Goal: Transaction & Acquisition: Obtain resource

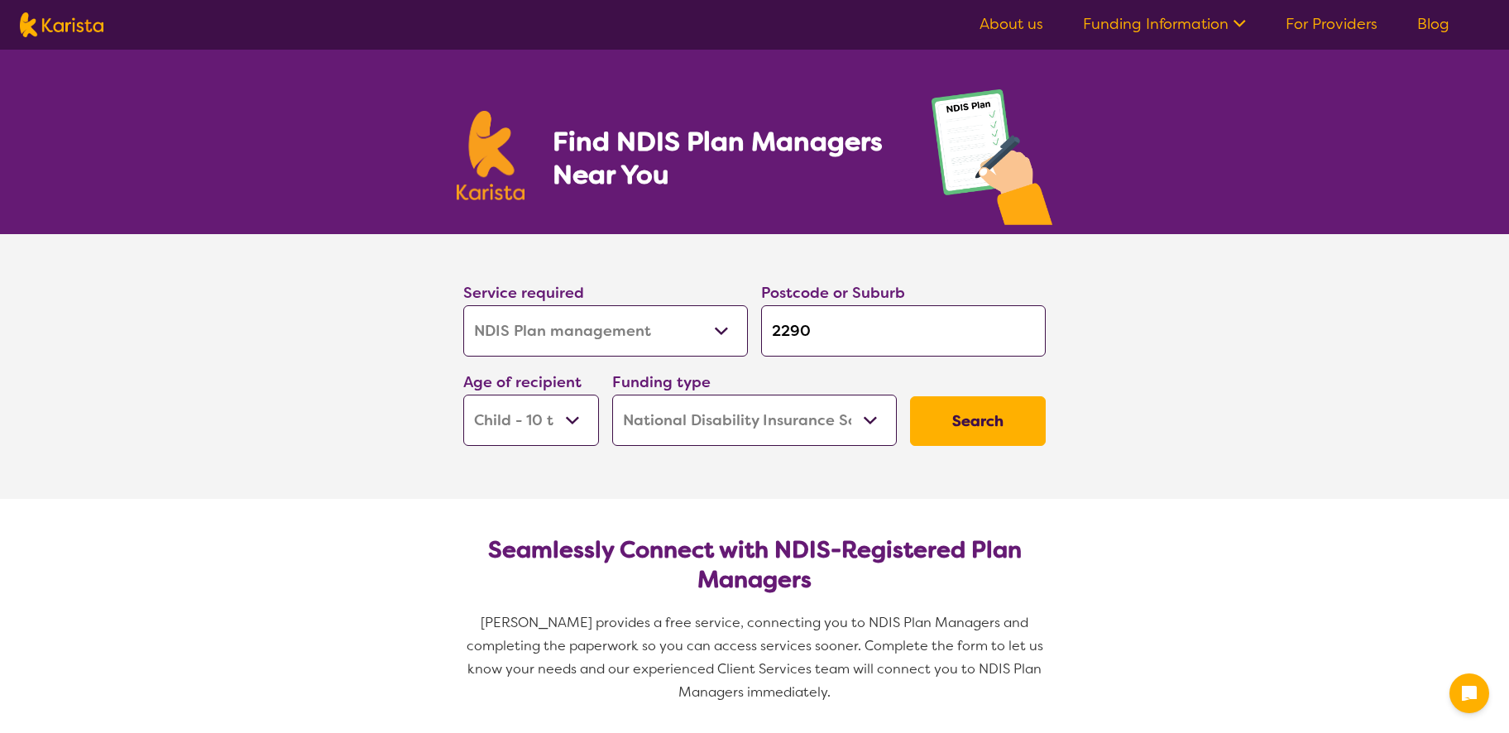
select select "NDIS Plan management"
select select "CH"
select select "NDIS"
select select "NDIS Plan management"
select select "CH"
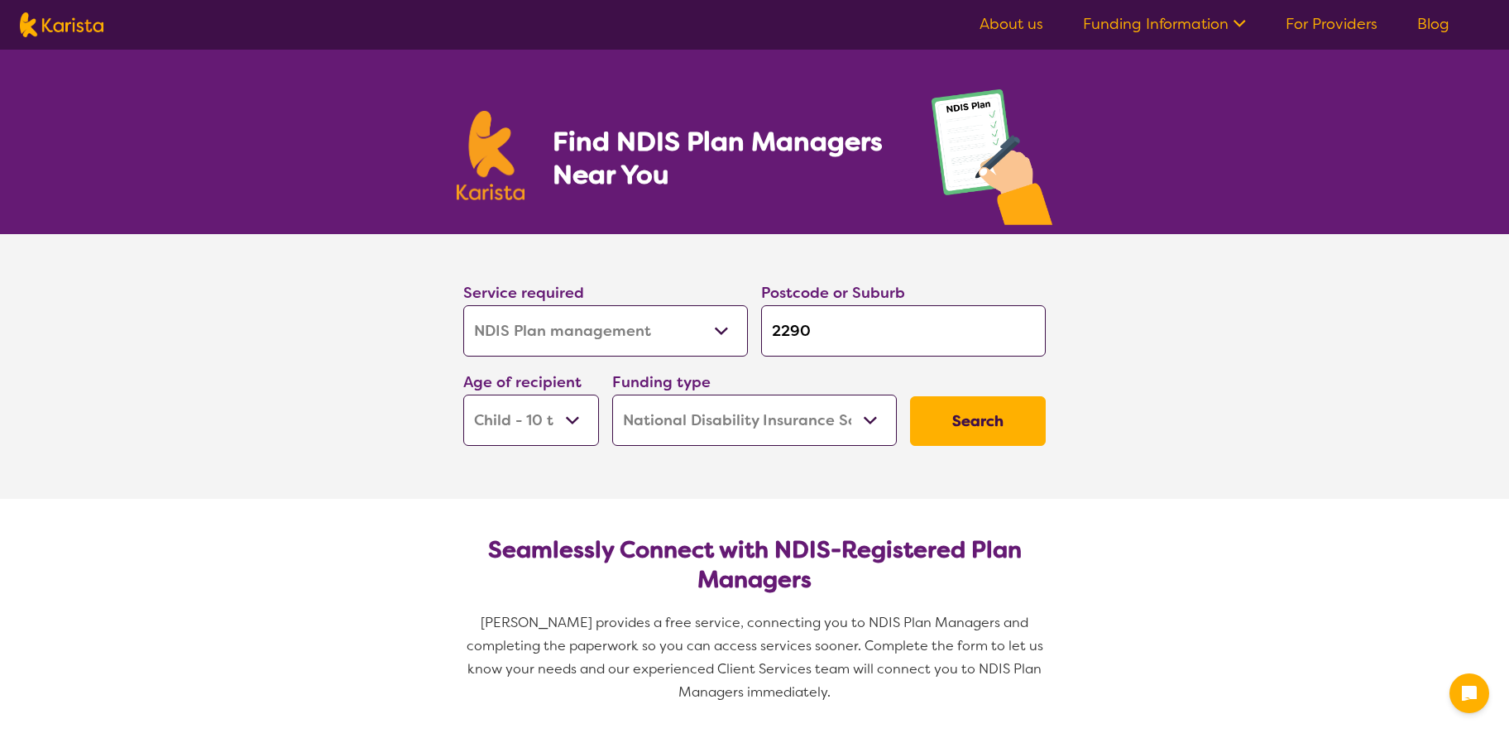
select select "NDIS"
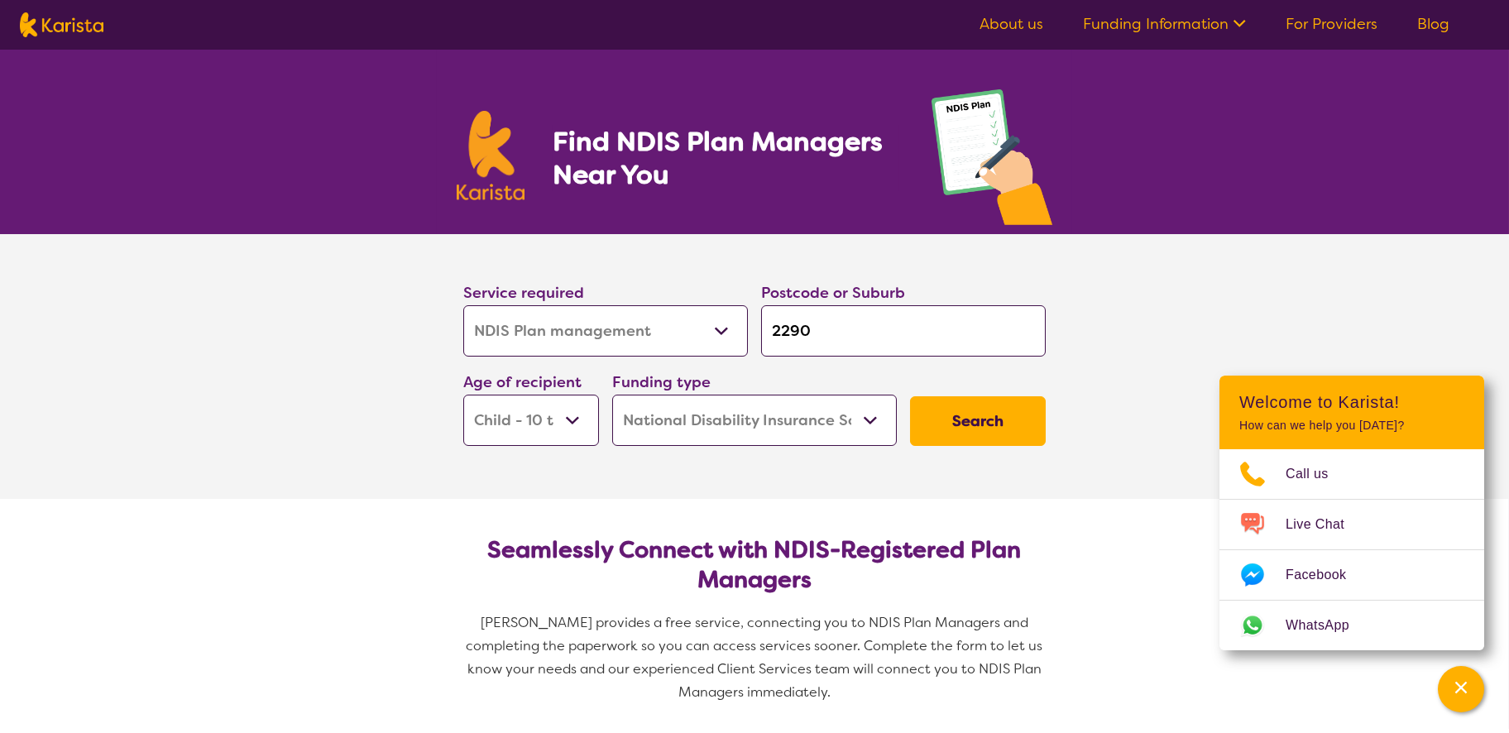
click at [969, 425] on button "Search" at bounding box center [978, 421] width 136 height 50
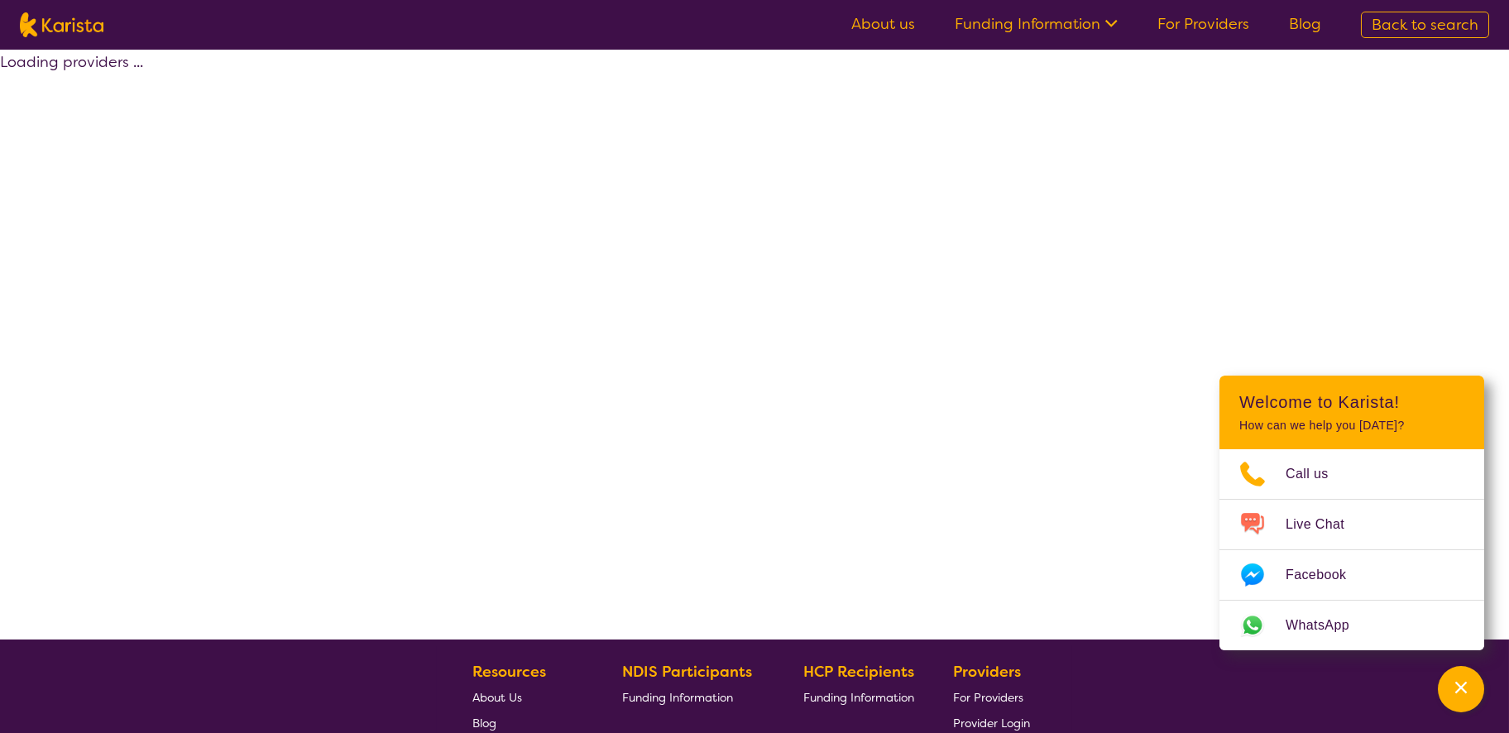
select select "by_score"
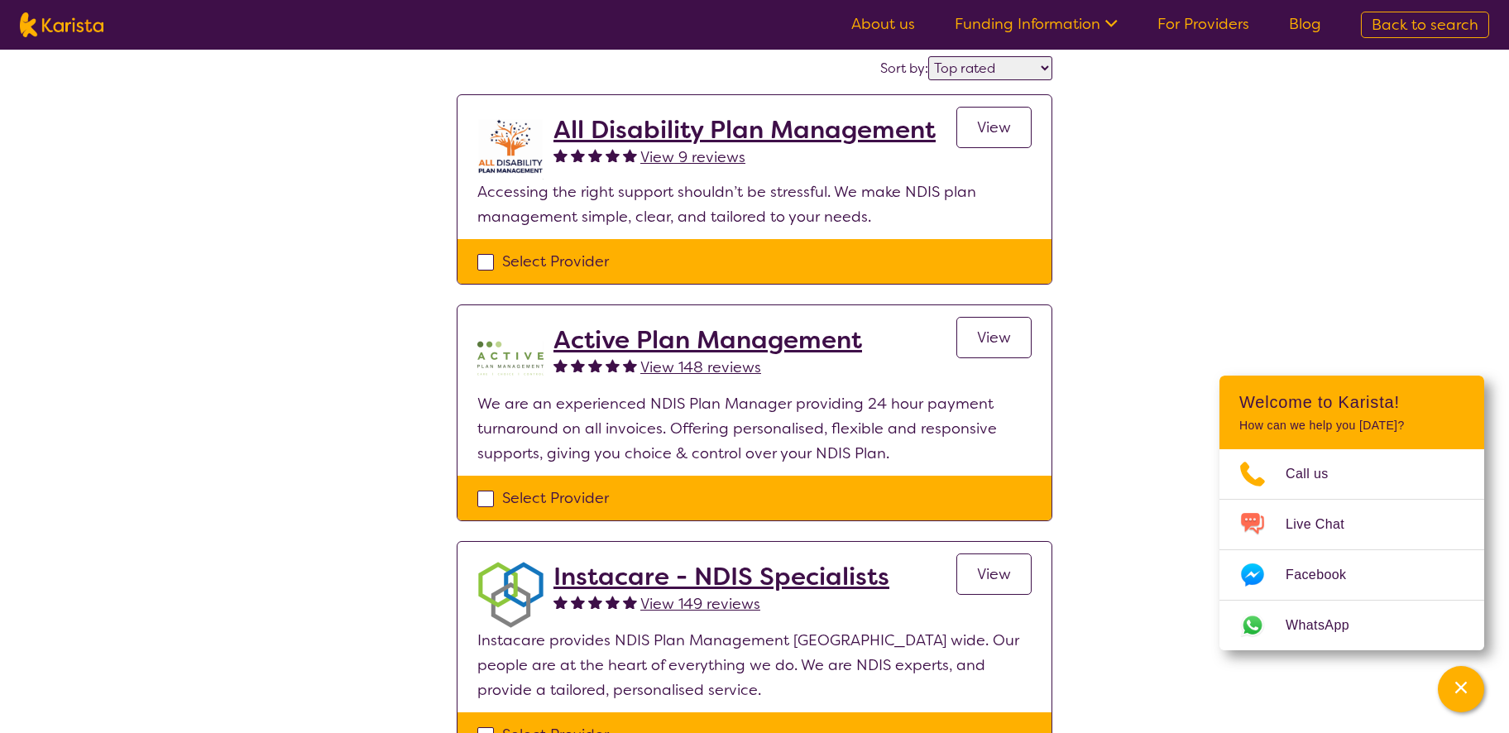
scroll to position [165, 0]
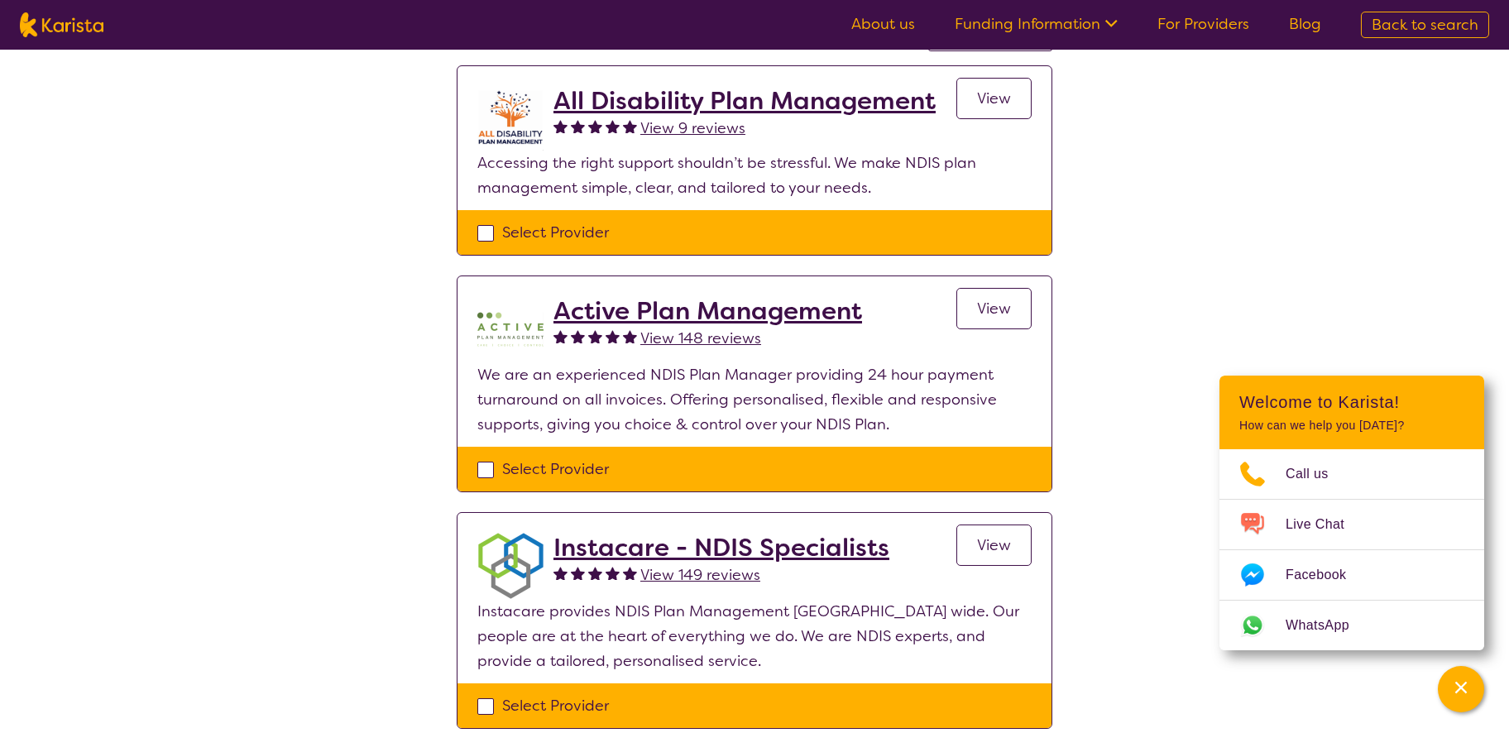
drag, startPoint x: 1203, startPoint y: 263, endPoint x: 1137, endPoint y: 272, distance: 66.0
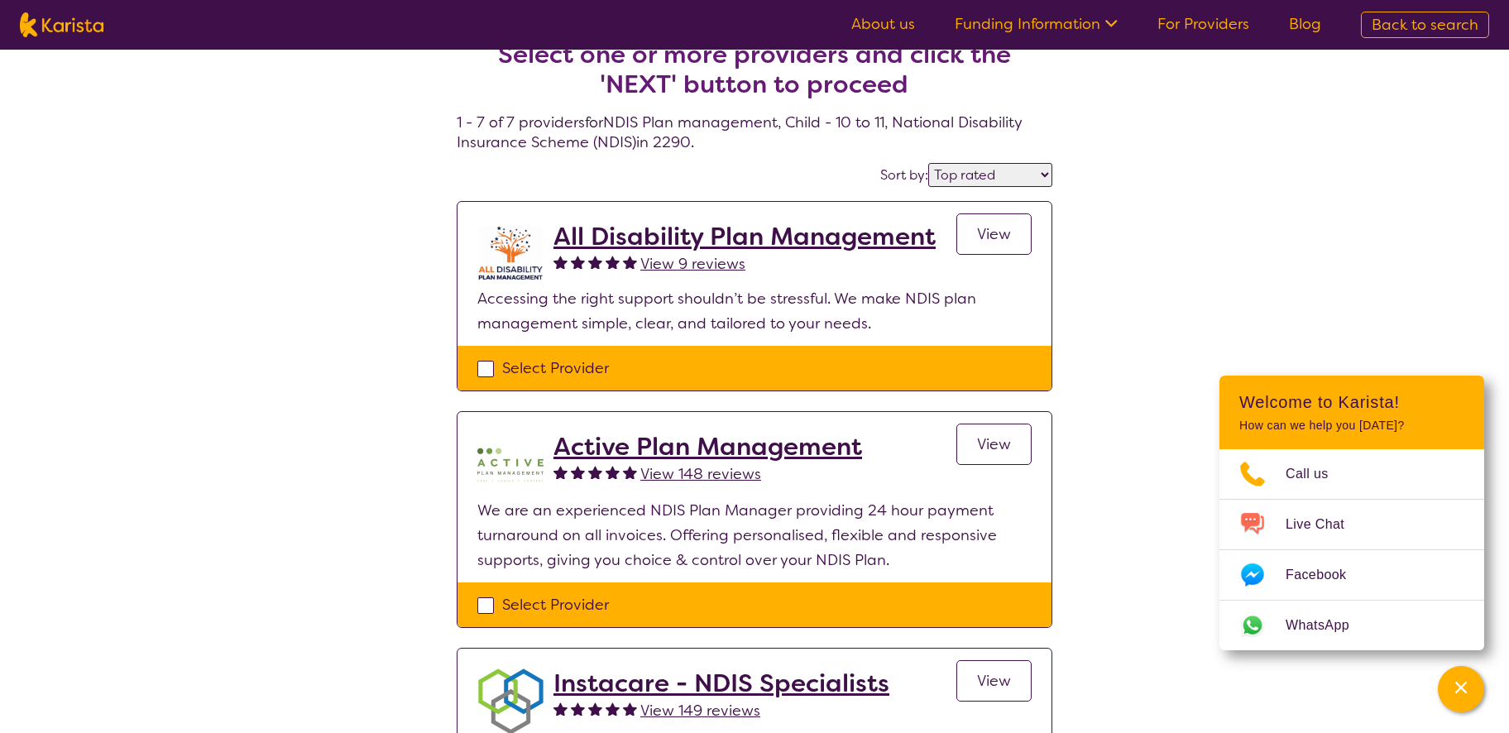
scroll to position [83, 0]
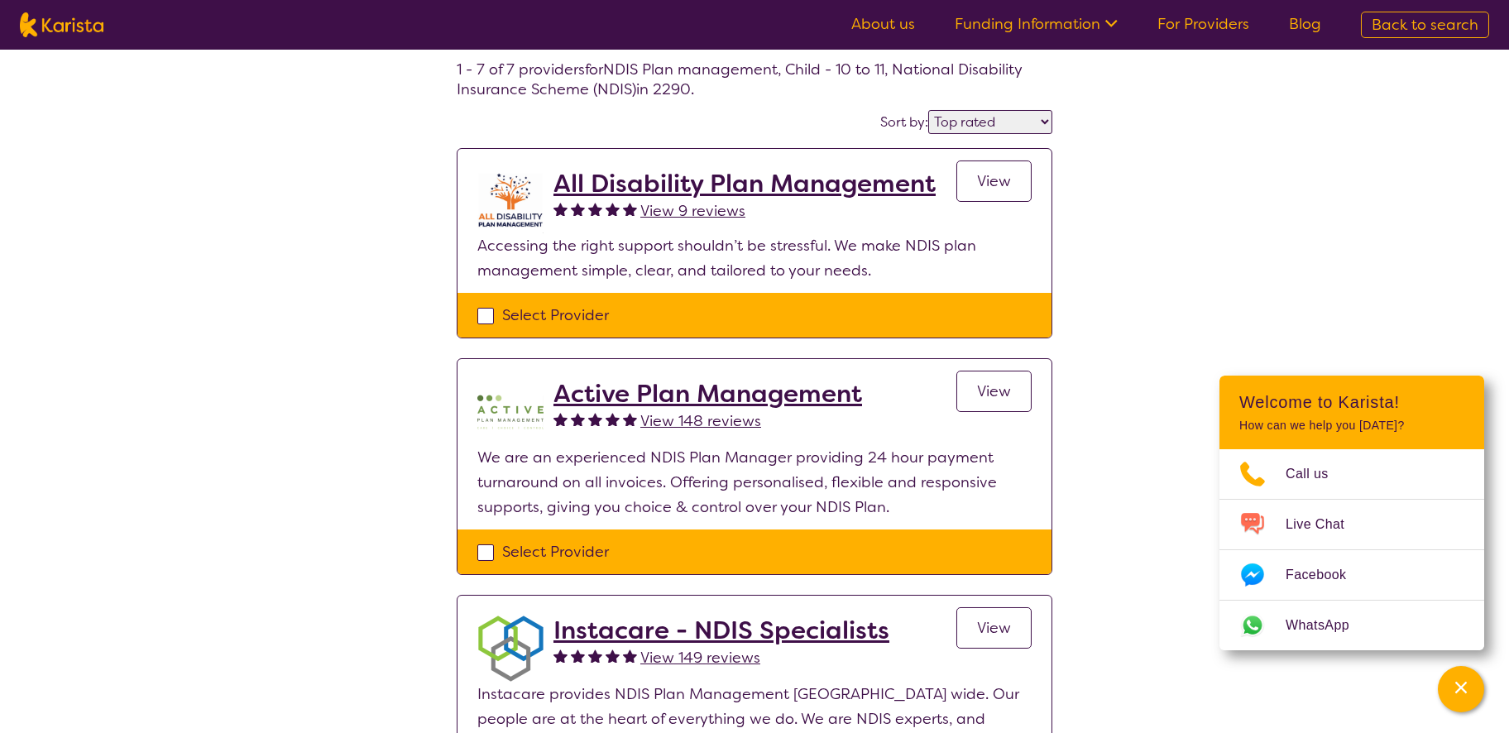
click at [481, 321] on div "Select Provider" at bounding box center [754, 315] width 554 height 25
checkbox input "true"
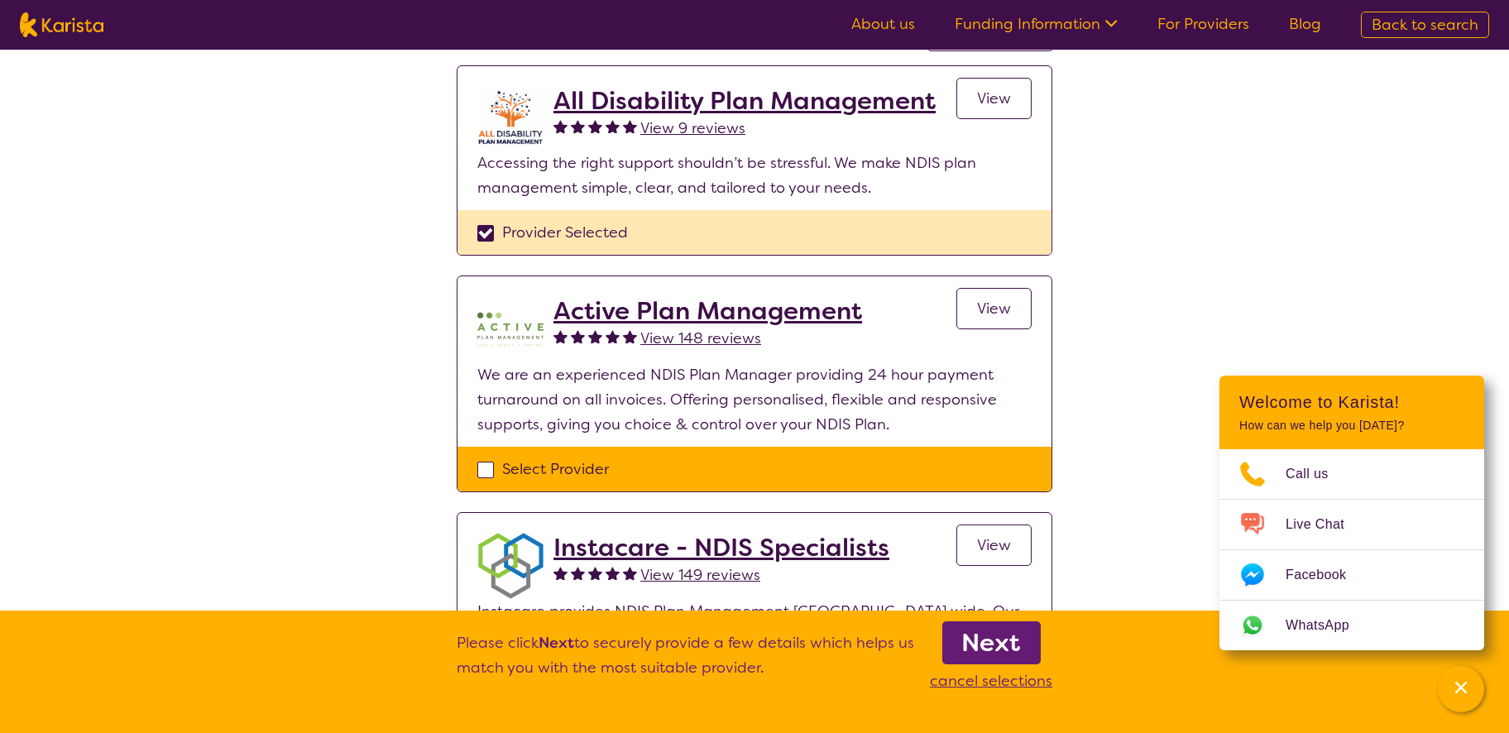
click at [488, 466] on div "Select Provider" at bounding box center [754, 469] width 554 height 25
checkbox input "true"
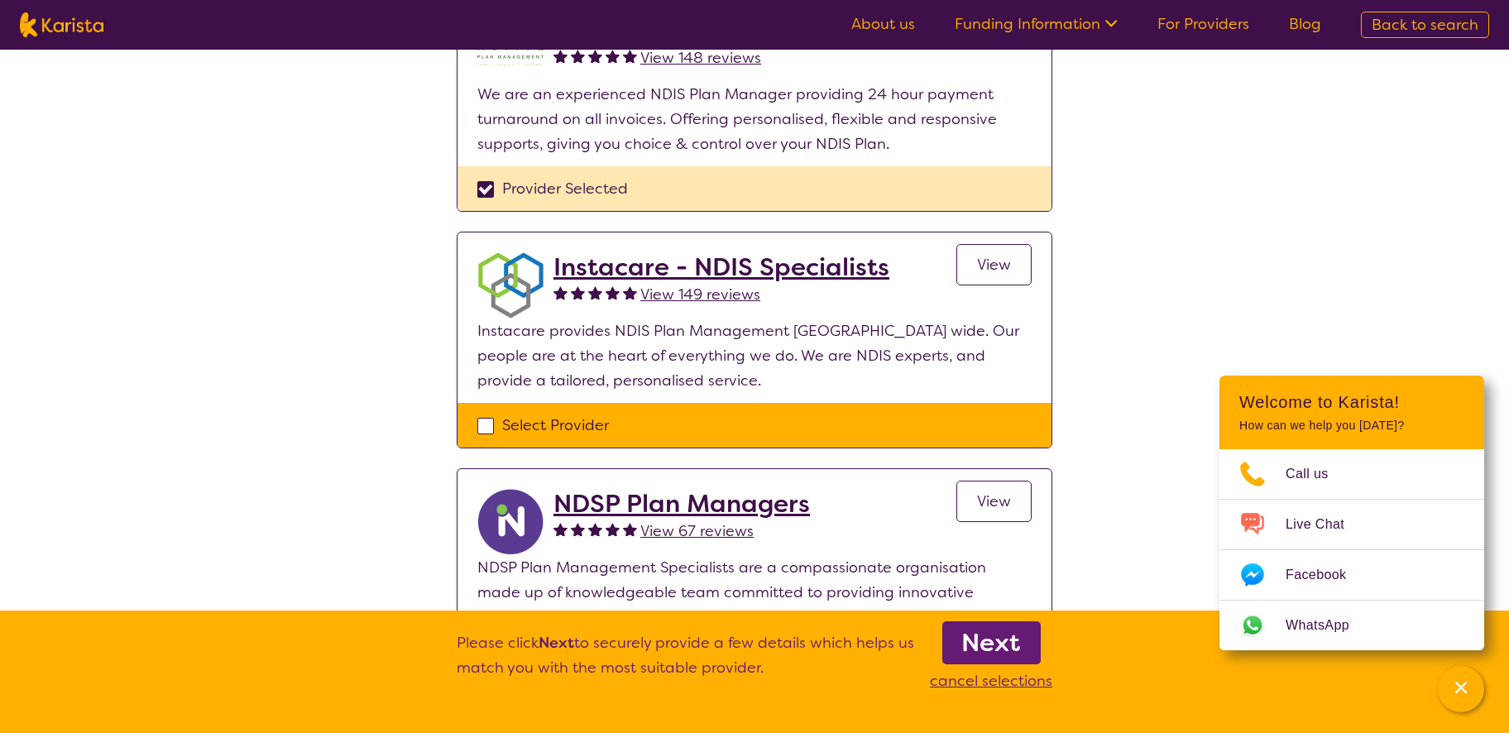
click at [492, 421] on div "Select Provider" at bounding box center [754, 425] width 554 height 25
checkbox input "true"
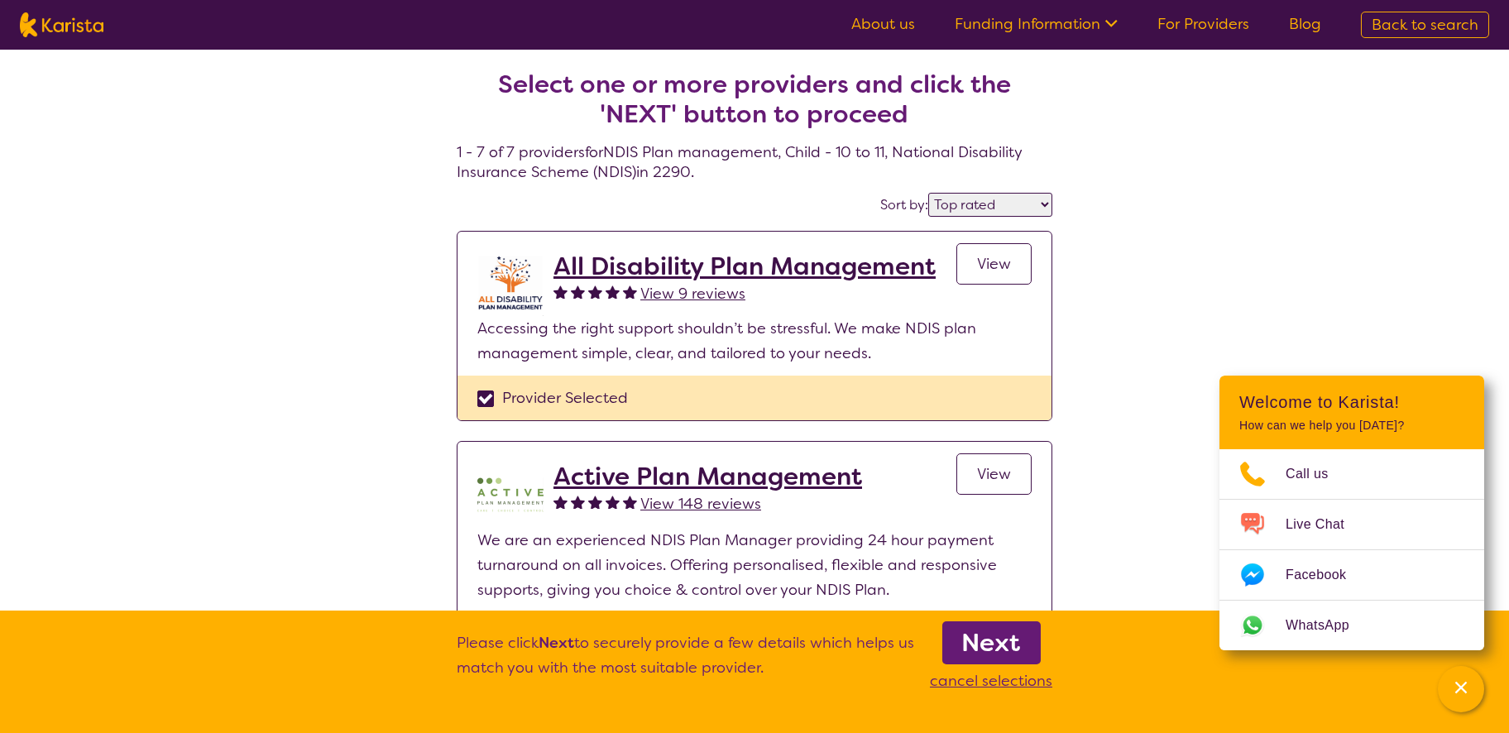
click at [1020, 637] on b "Next" at bounding box center [991, 642] width 59 height 33
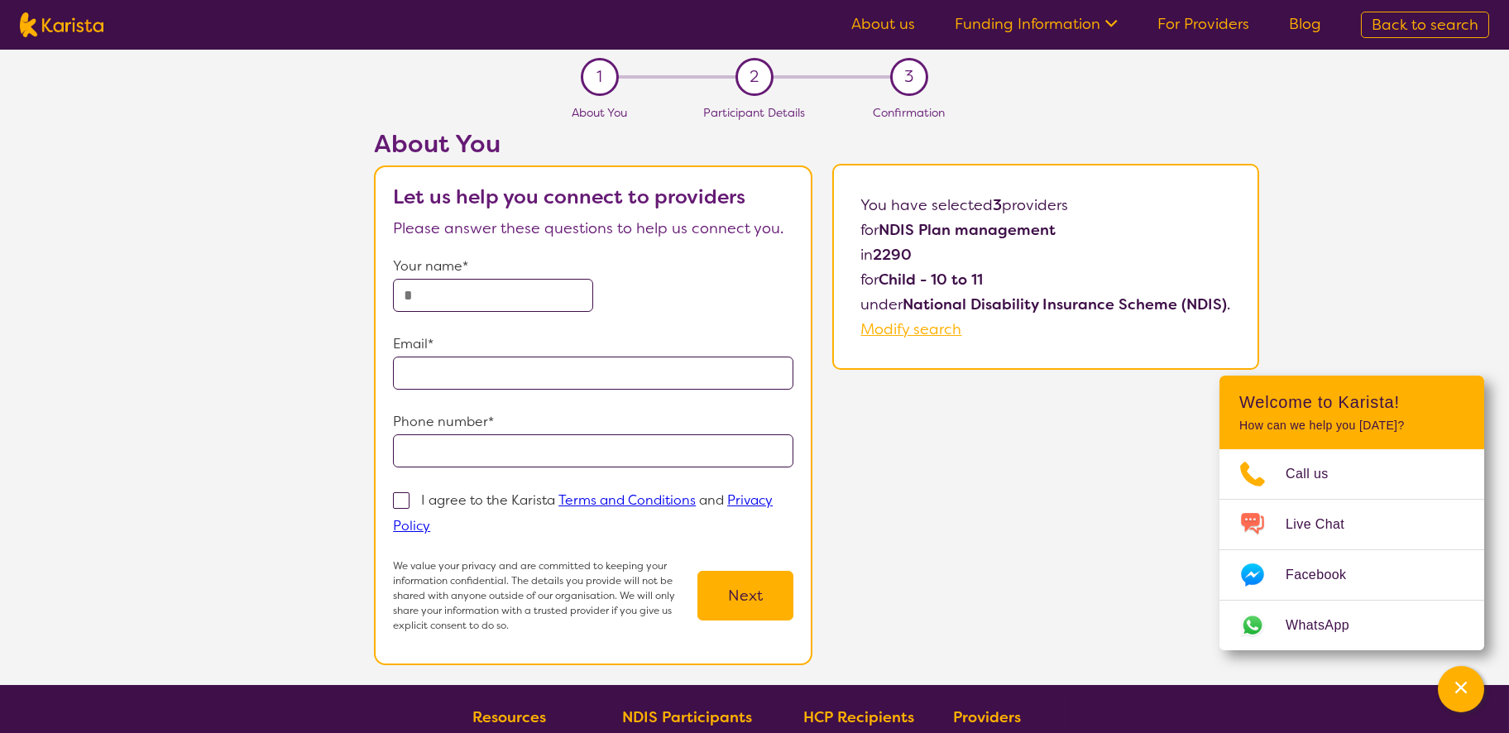
select select "by_score"
